Goal: Entertainment & Leisure: Consume media (video, audio)

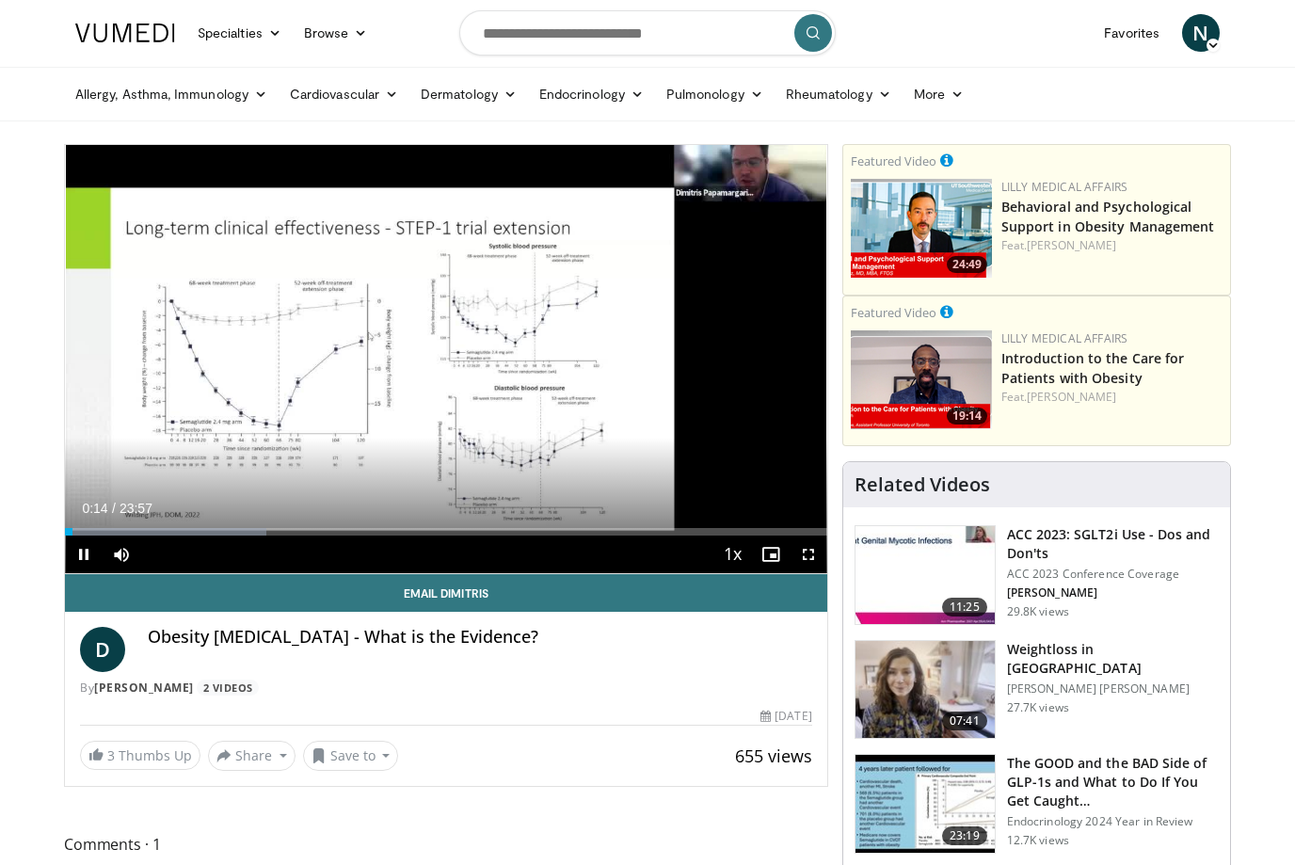
scroll to position [1, 0]
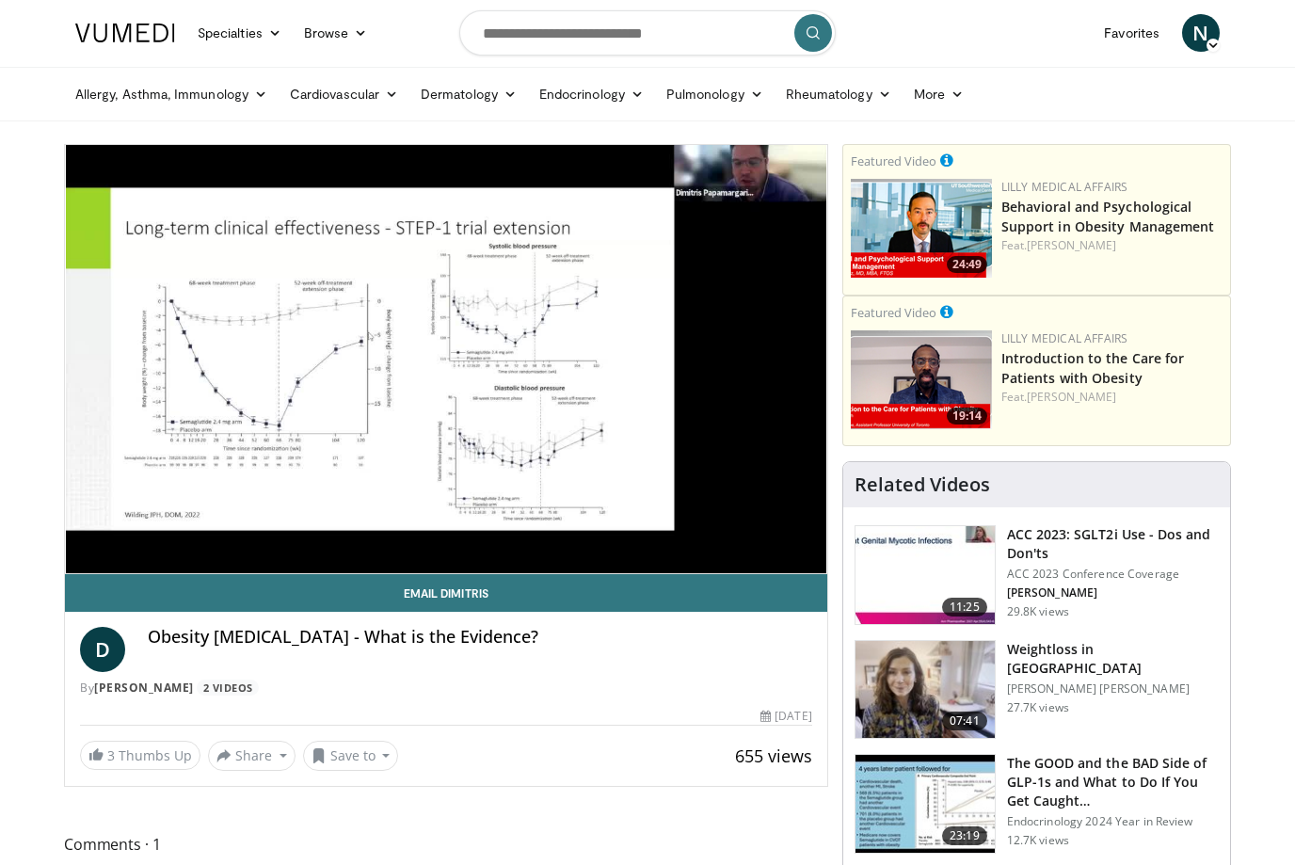
click at [343, 486] on div "10 seconds Tap to unmute" at bounding box center [446, 359] width 762 height 428
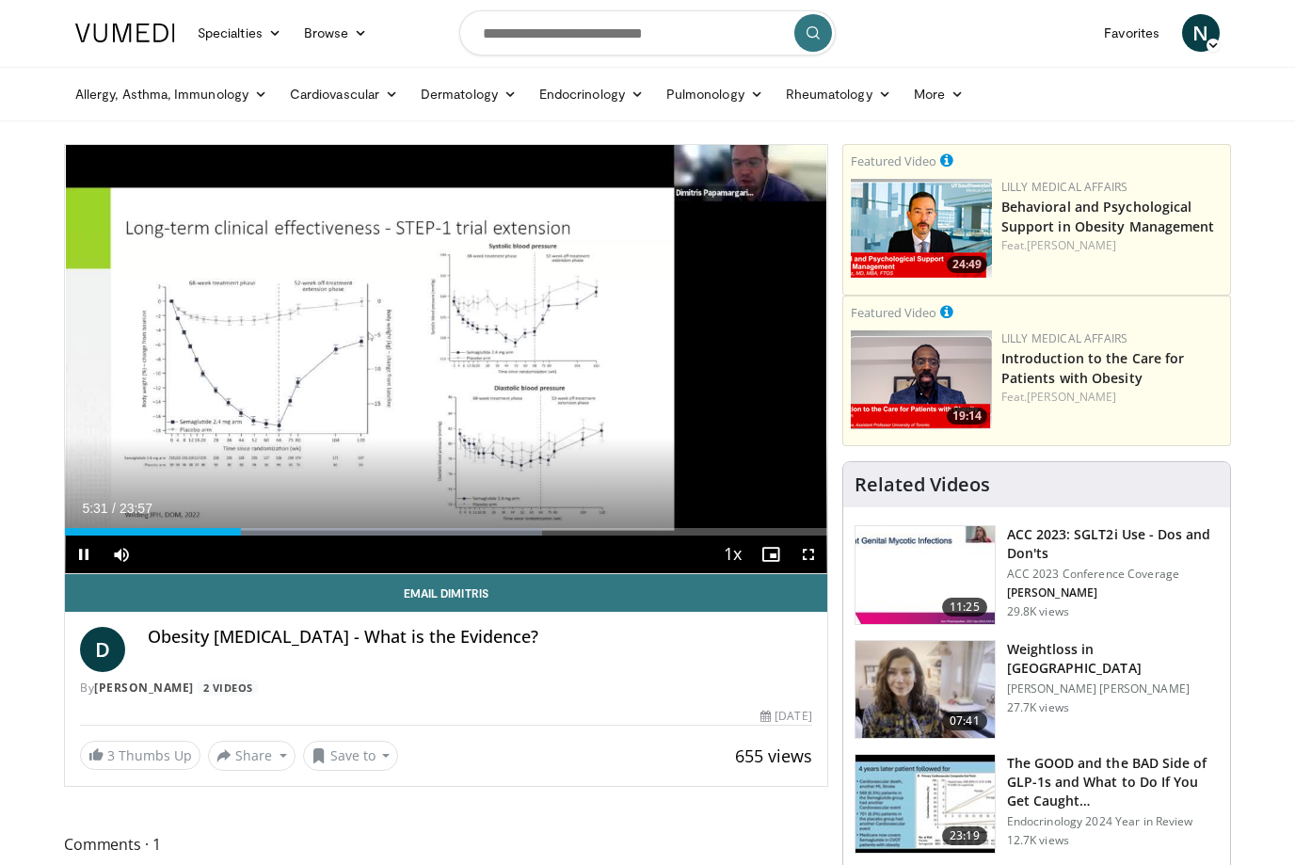
click at [155, 534] on div "Progress Bar" at bounding box center [153, 532] width 176 height 8
